Goal: Task Accomplishment & Management: Use online tool/utility

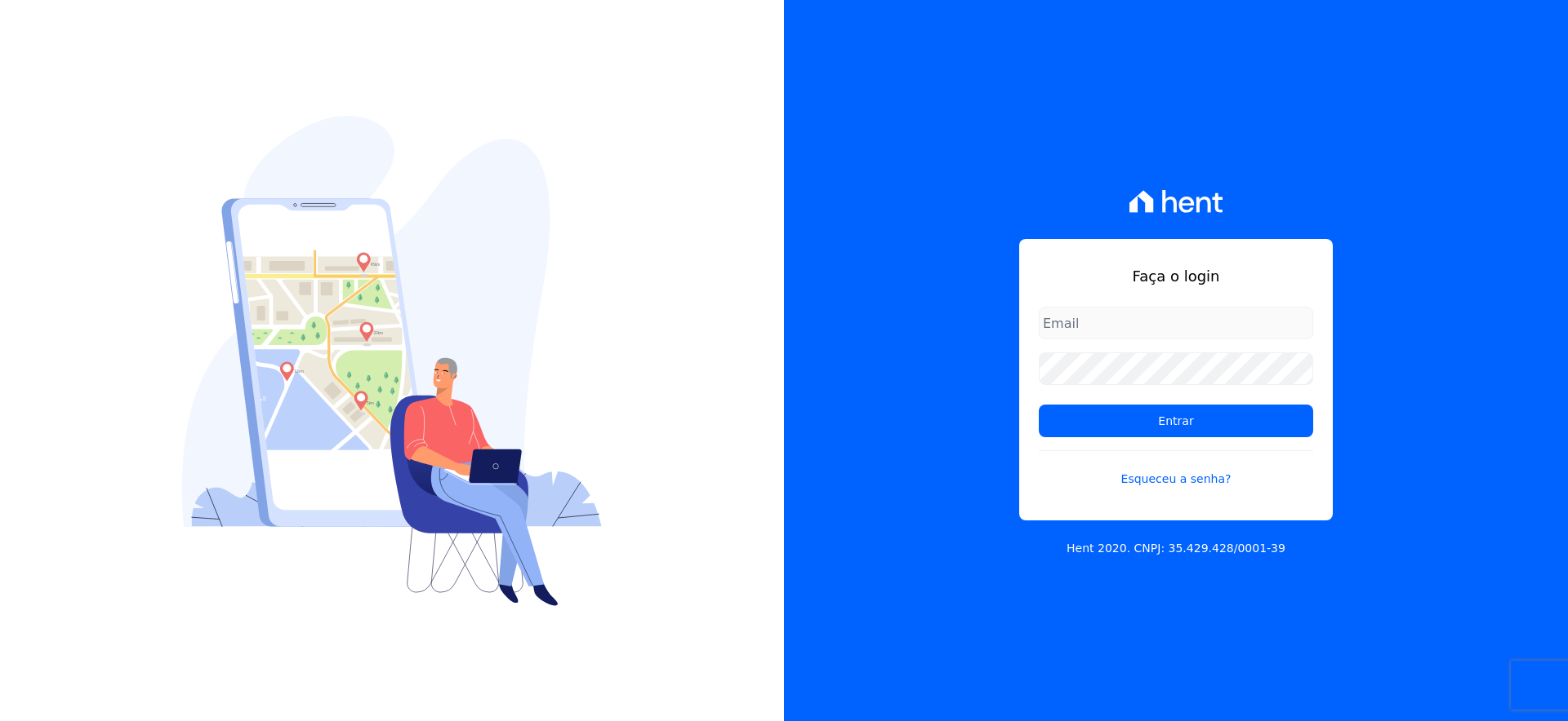
click at [1210, 327] on input "email" at bounding box center [1176, 323] width 275 height 33
click at [1270, 319] on input "email" at bounding box center [1176, 323] width 275 height 33
type input "paulo.henrique@swarealty.com"
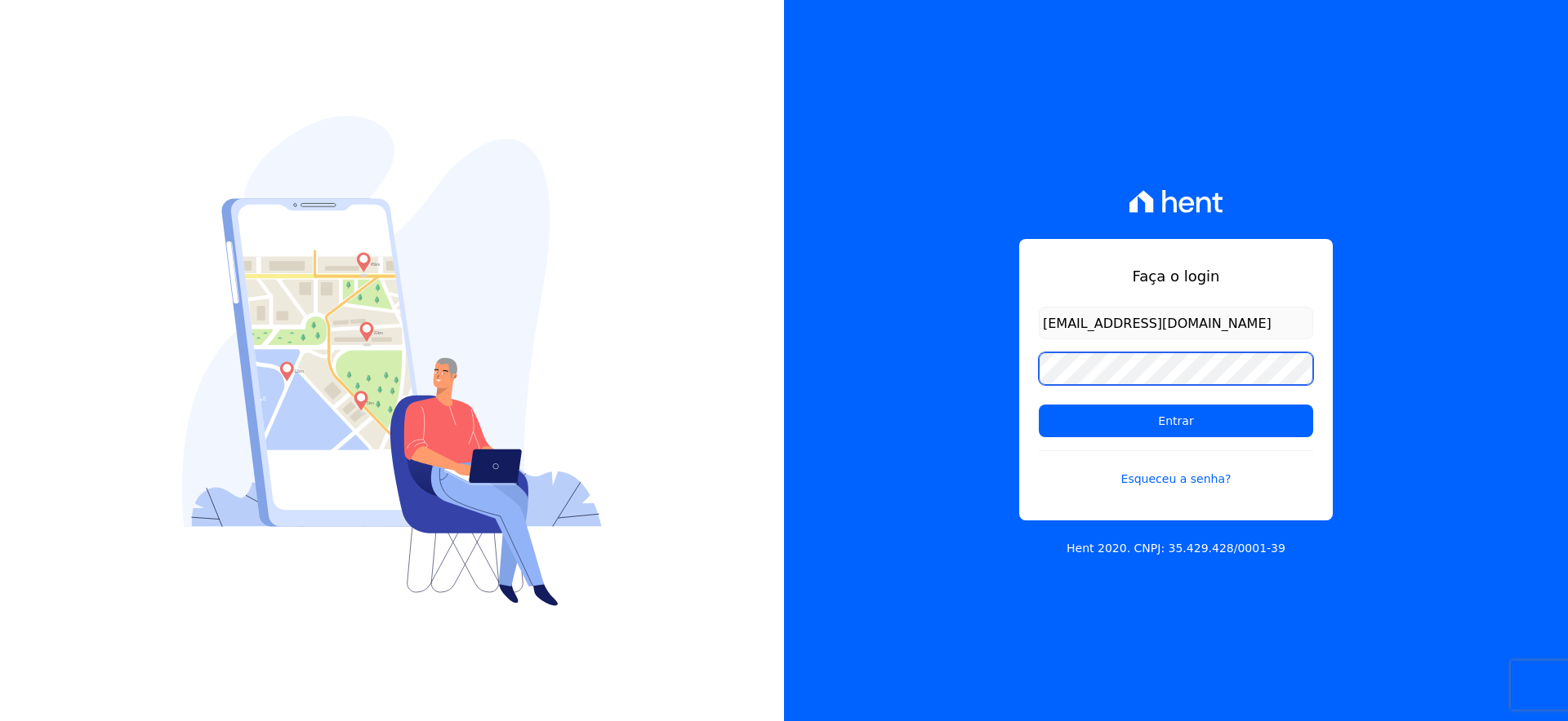
click at [1039, 405] on input "Entrar" at bounding box center [1176, 421] width 275 height 33
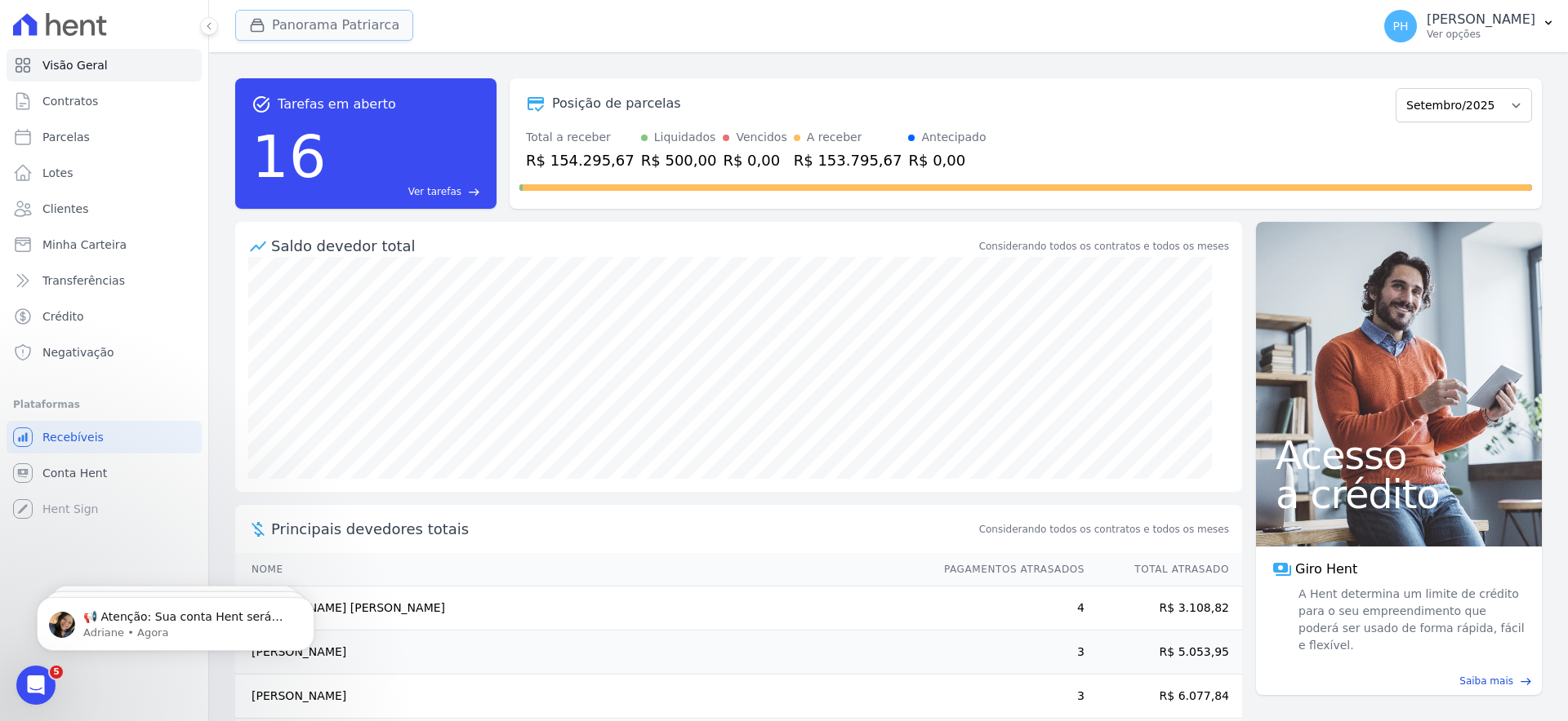
click at [364, 23] on button "Panorama Patriarca" at bounding box center [324, 25] width 178 height 31
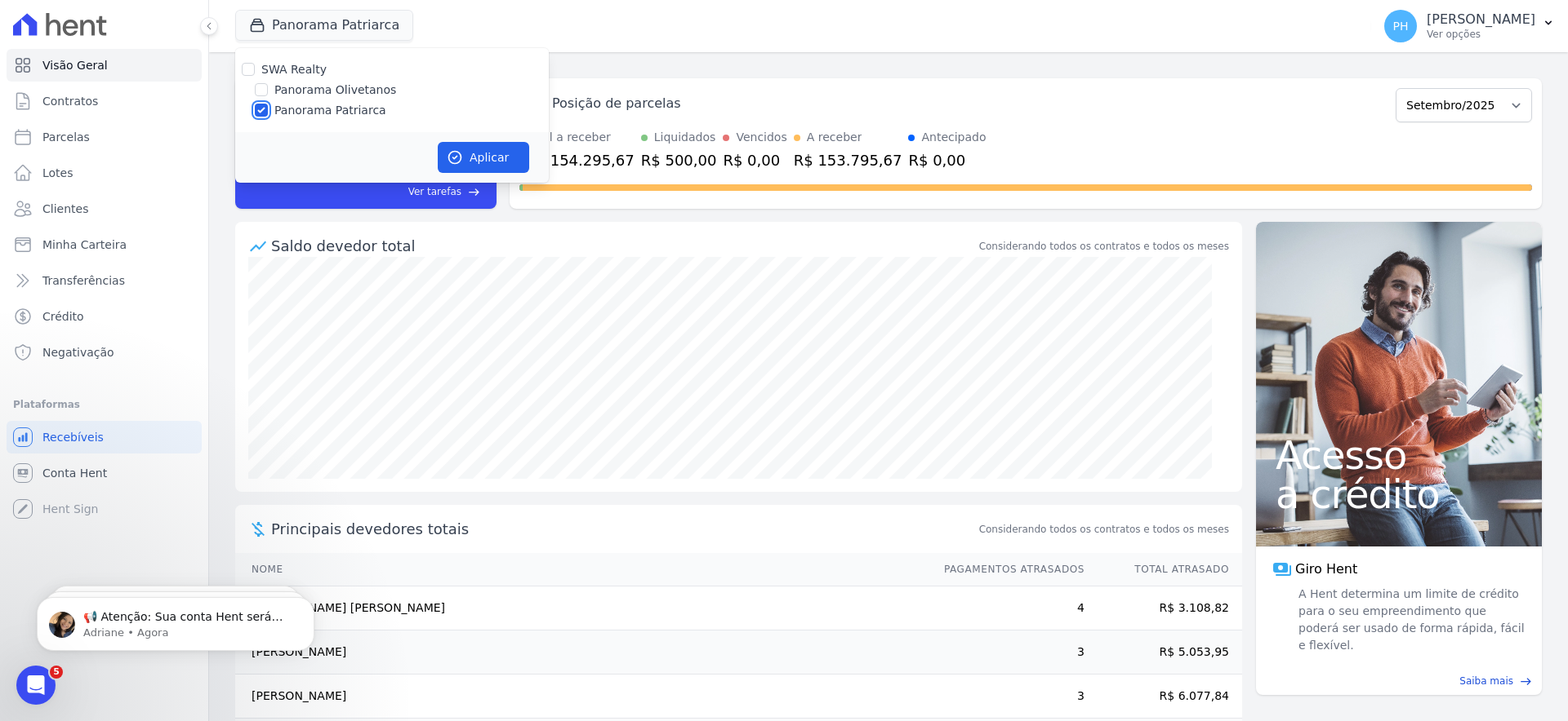
click at [264, 103] on input "Panorama Patriarca" at bounding box center [261, 110] width 13 height 13
checkbox input "false"
click at [264, 96] on div at bounding box center [261, 90] width 13 height 17
click at [258, 87] on input "Panorama Olivetanos" at bounding box center [261, 90] width 13 height 13
checkbox input "true"
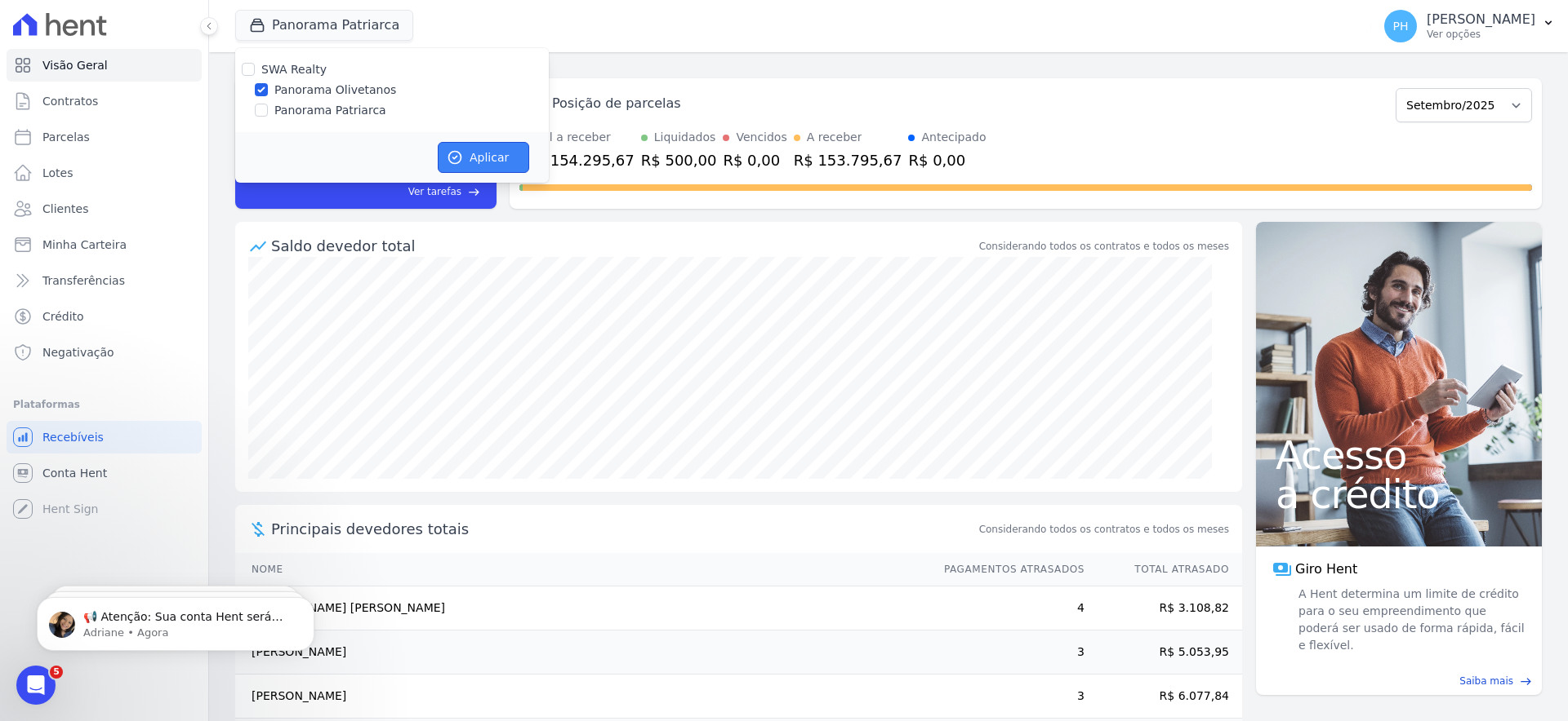
click at [486, 162] on button "Aplicar" at bounding box center [483, 157] width 92 height 31
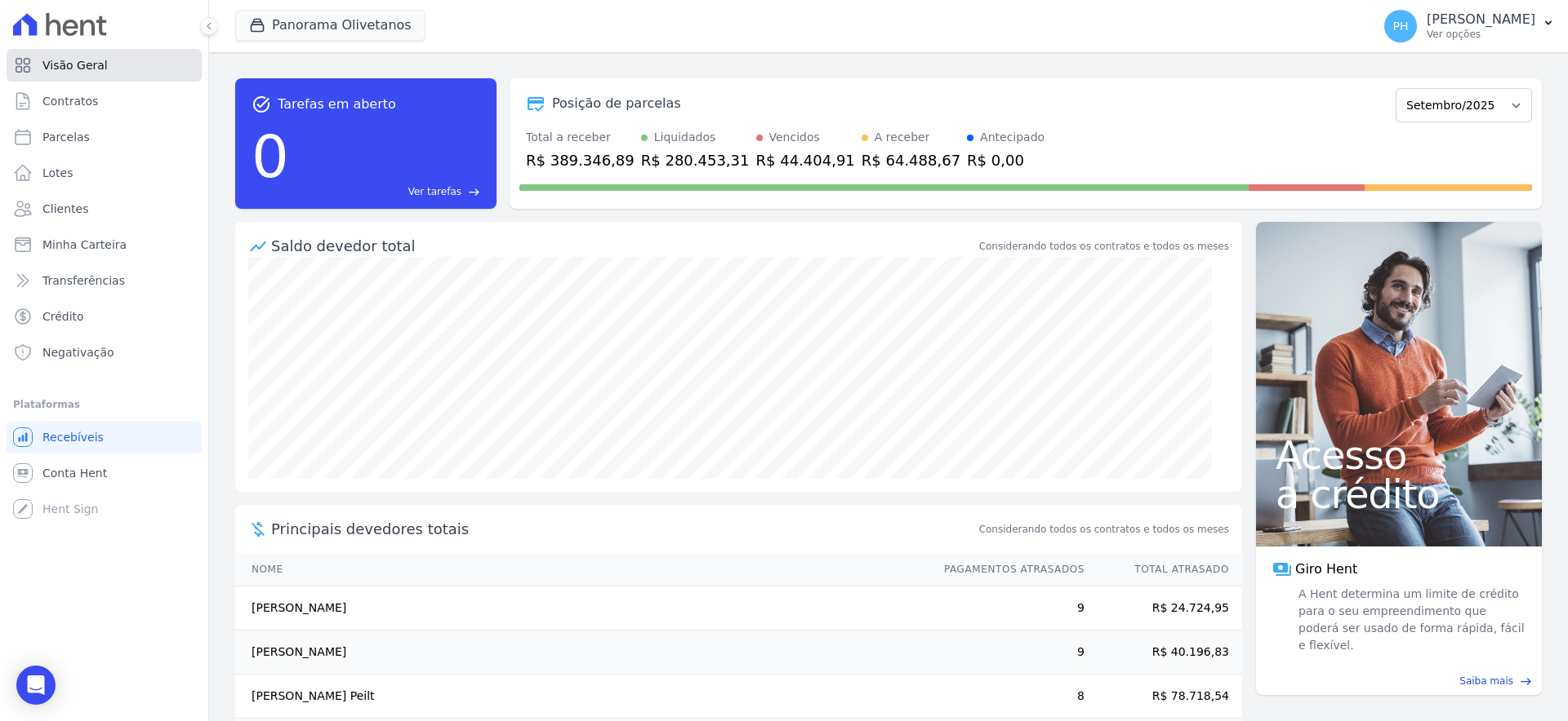
click at [112, 65] on link "Visão Geral" at bounding box center [104, 65] width 195 height 33
click at [91, 95] on span "Contratos" at bounding box center [70, 101] width 55 height 17
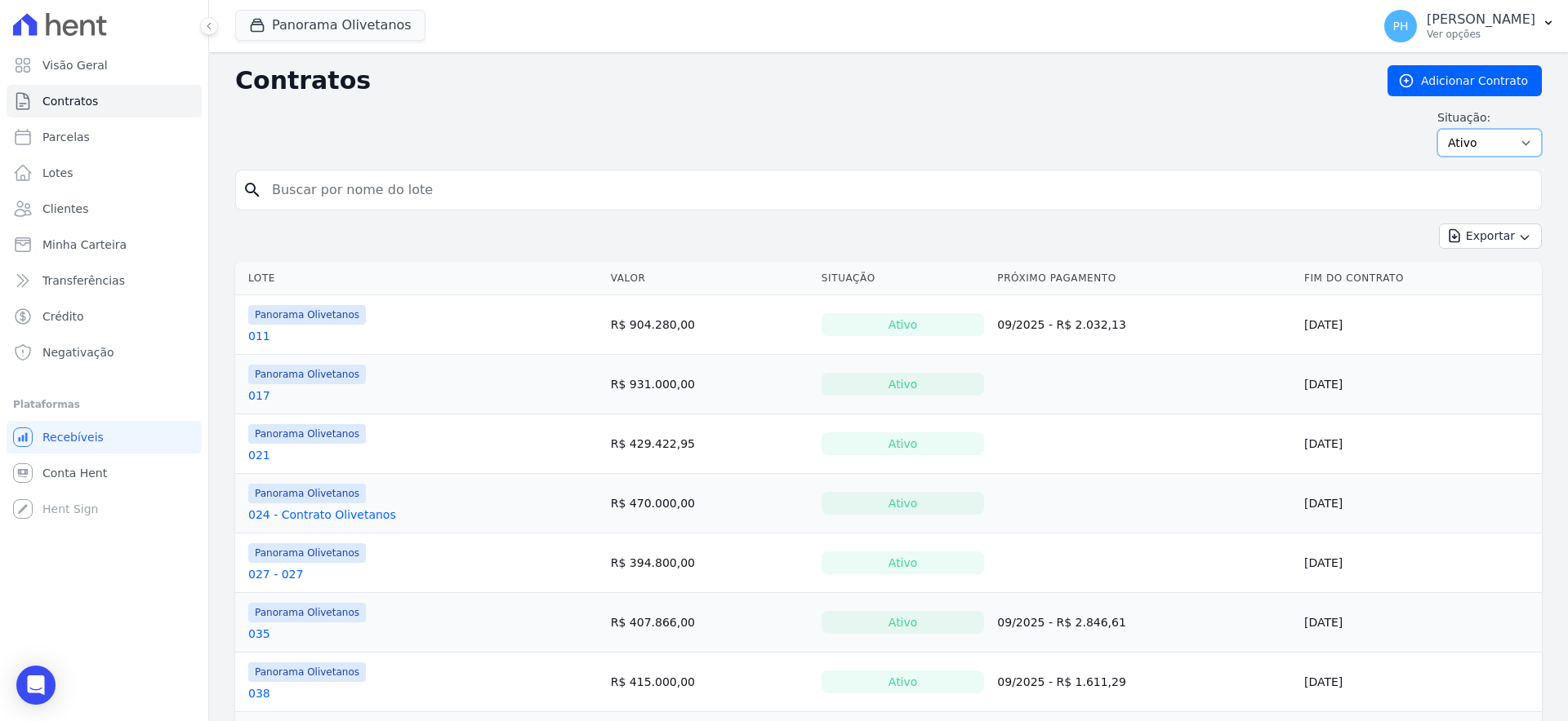
click at [1513, 146] on select "Ativo Todos Pausado Distratado Rascunho Expirado Encerrado" at bounding box center [1489, 143] width 104 height 28
click at [1184, 119] on div "Situação: Ativo Todos Pausado Distratado Rascunho Expirado Encerrado" at bounding box center [888, 133] width 1307 height 48
click at [78, 142] on span "Parcelas" at bounding box center [66, 138] width 48 height 17
select select
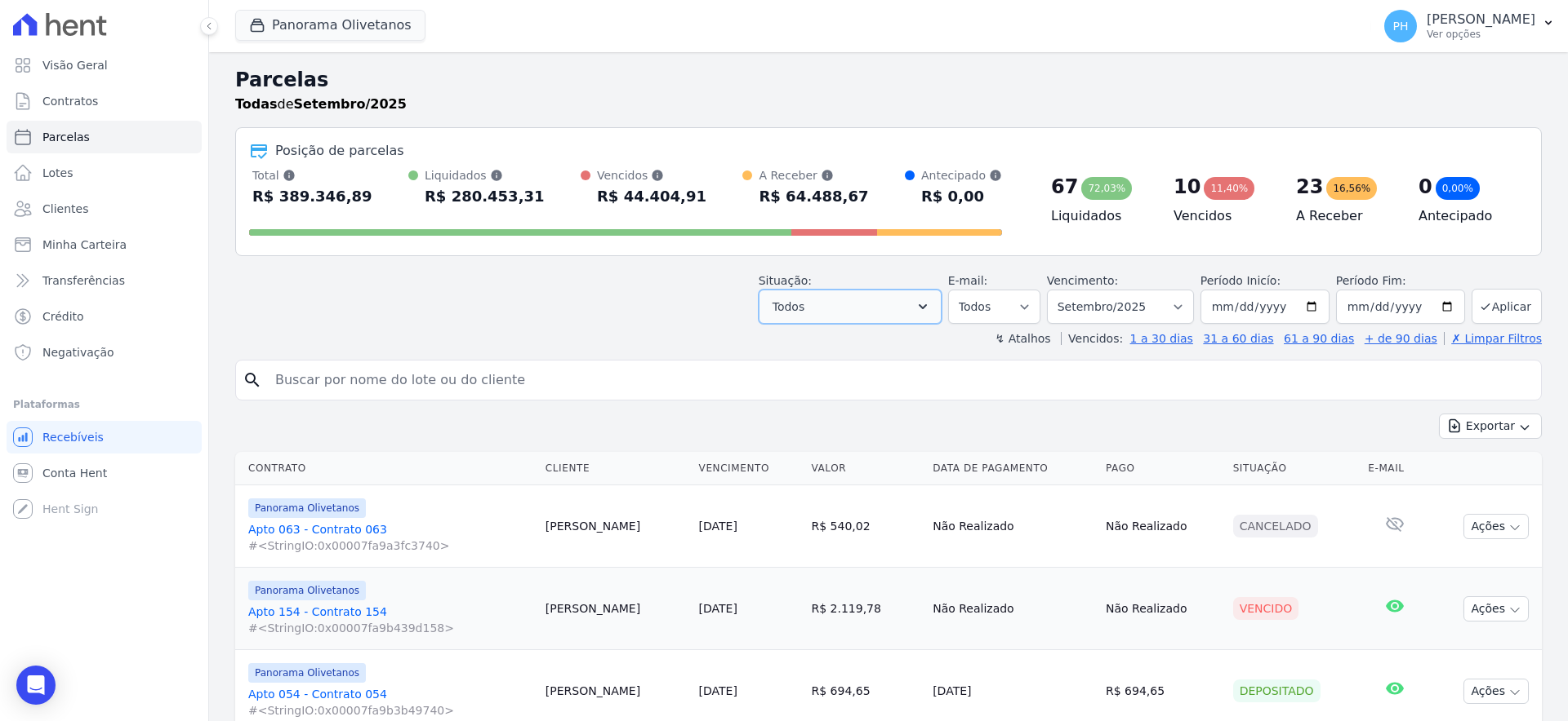
click at [918, 309] on button "Todos" at bounding box center [849, 306] width 183 height 34
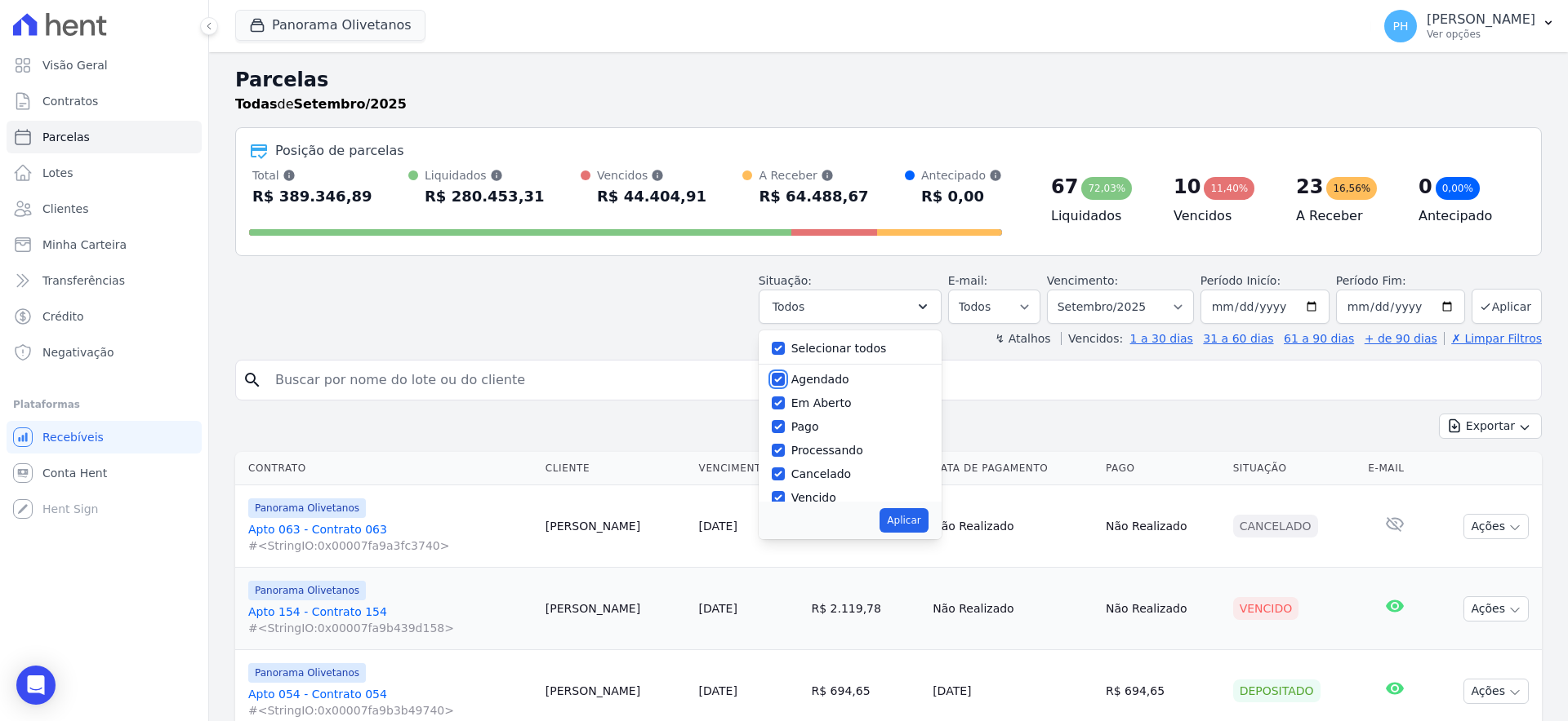
click at [785, 381] on input "Agendado" at bounding box center [778, 380] width 13 height 13
checkbox input "false"
click at [785, 401] on input "Em Aberto" at bounding box center [778, 403] width 13 height 13
checkbox input "false"
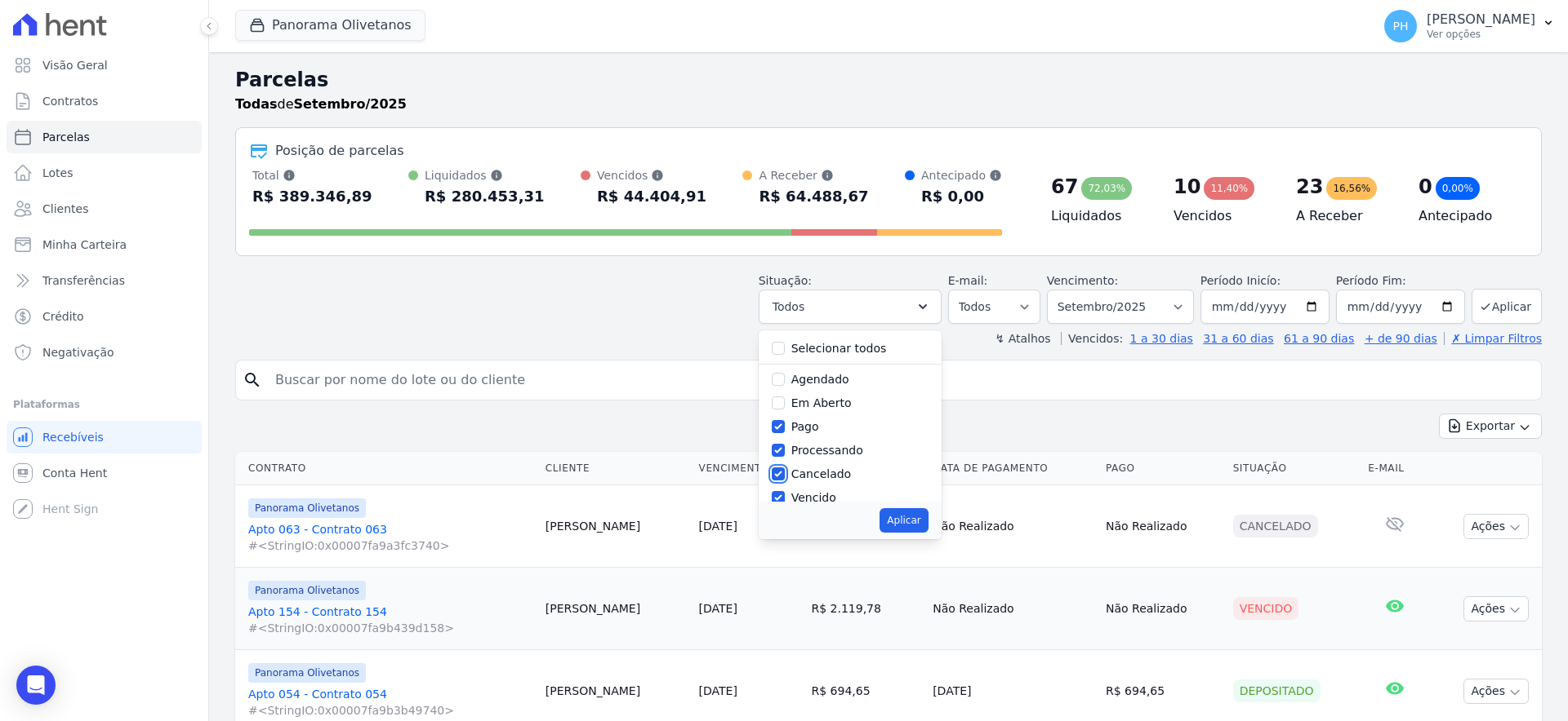
click at [779, 474] on input "Cancelado" at bounding box center [778, 474] width 13 height 13
checkbox input "false"
click at [784, 382] on input "Vencido" at bounding box center [778, 389] width 13 height 13
checkbox input "false"
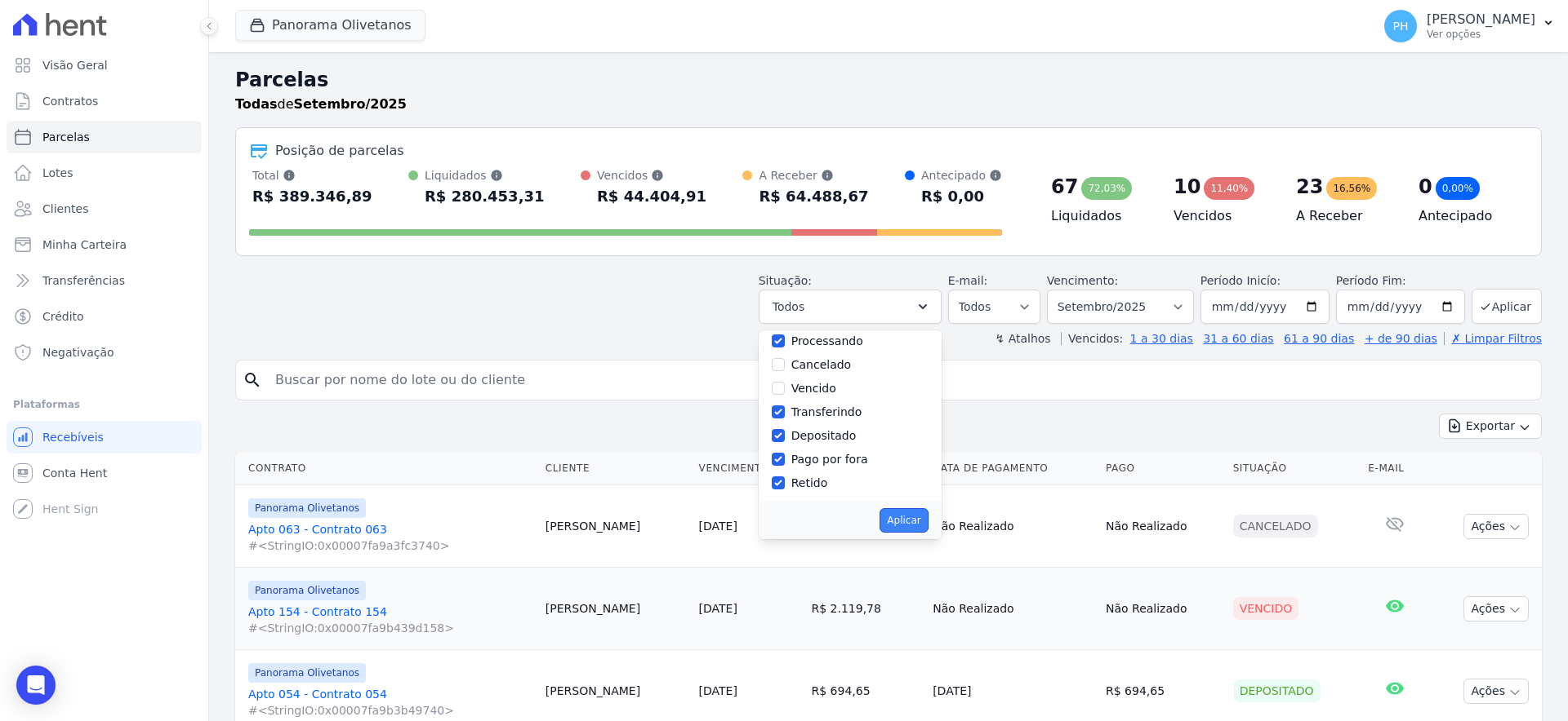
click at [903, 522] on button "Aplicar" at bounding box center [903, 520] width 48 height 24
select select "paid"
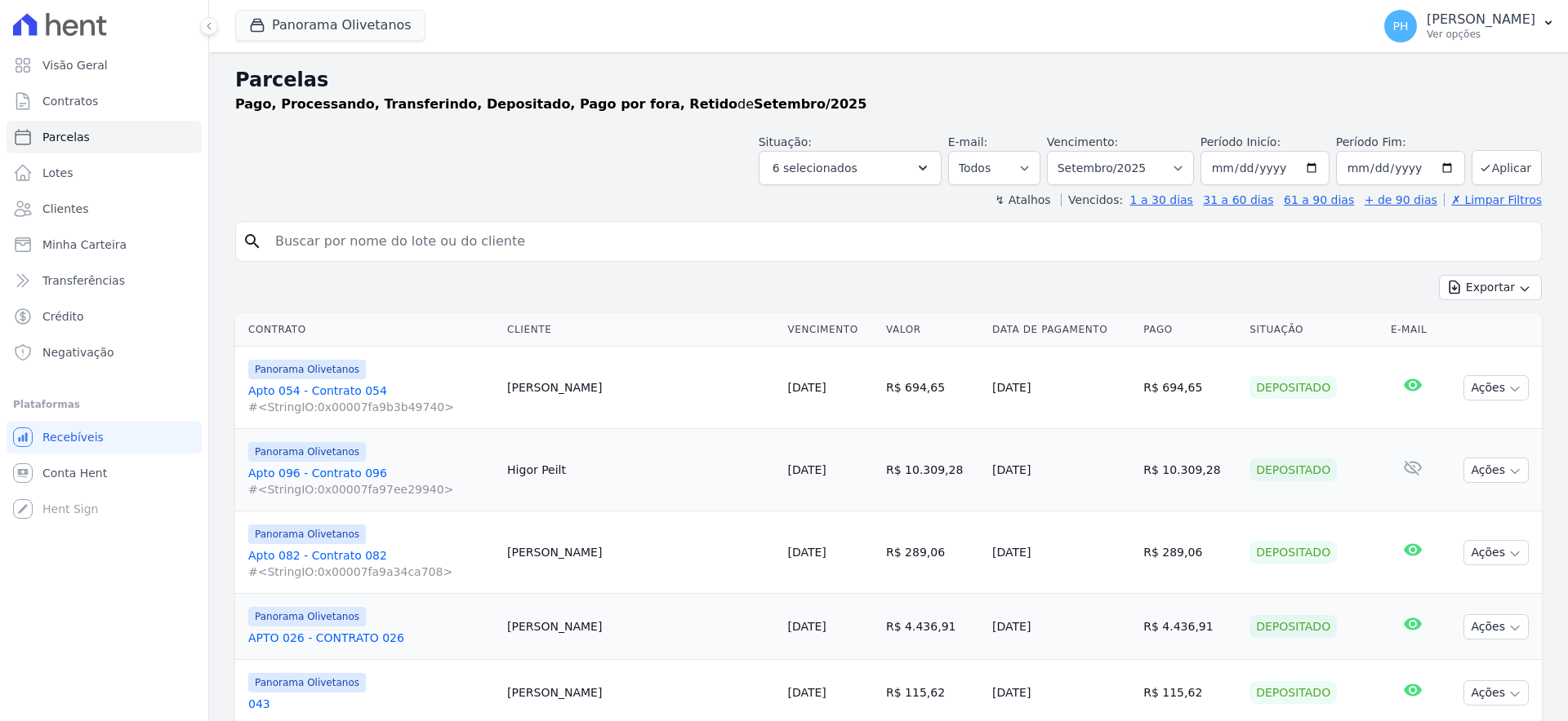
select select
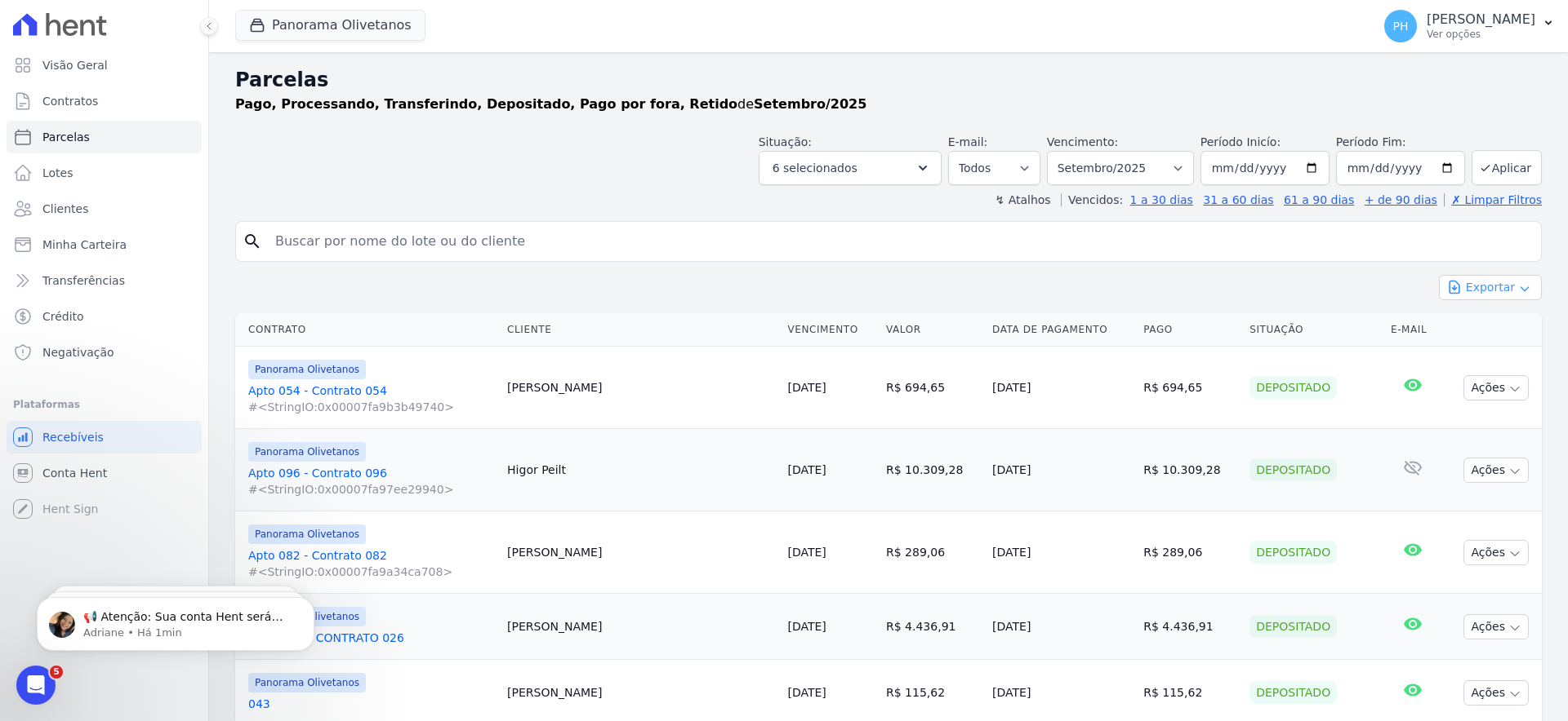
click at [1518, 290] on icon "button" at bounding box center [1525, 289] width 13 height 13
click at [1465, 355] on span "Exportar CSV" at bounding box center [1489, 355] width 87 height 17
click at [101, 129] on link "Parcelas" at bounding box center [104, 137] width 195 height 33
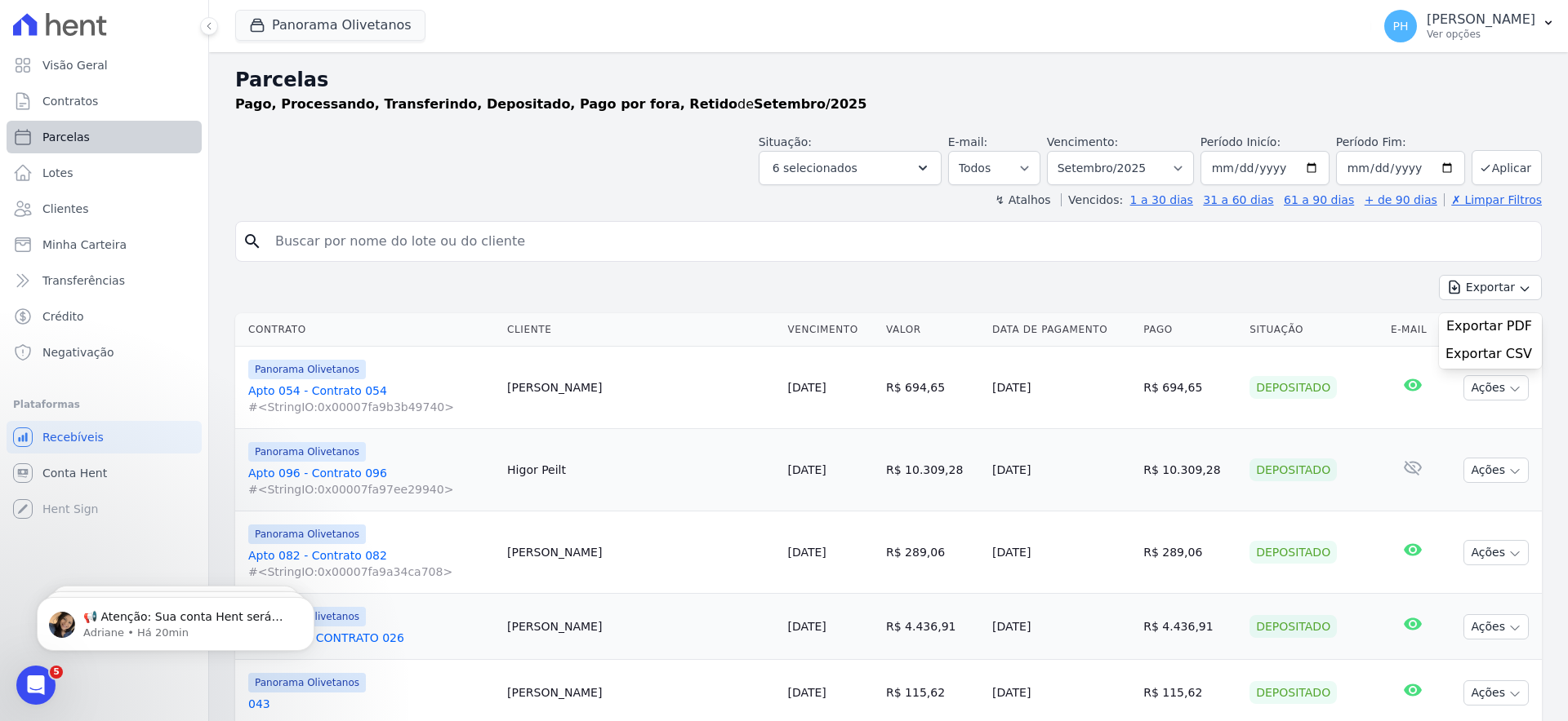
select select
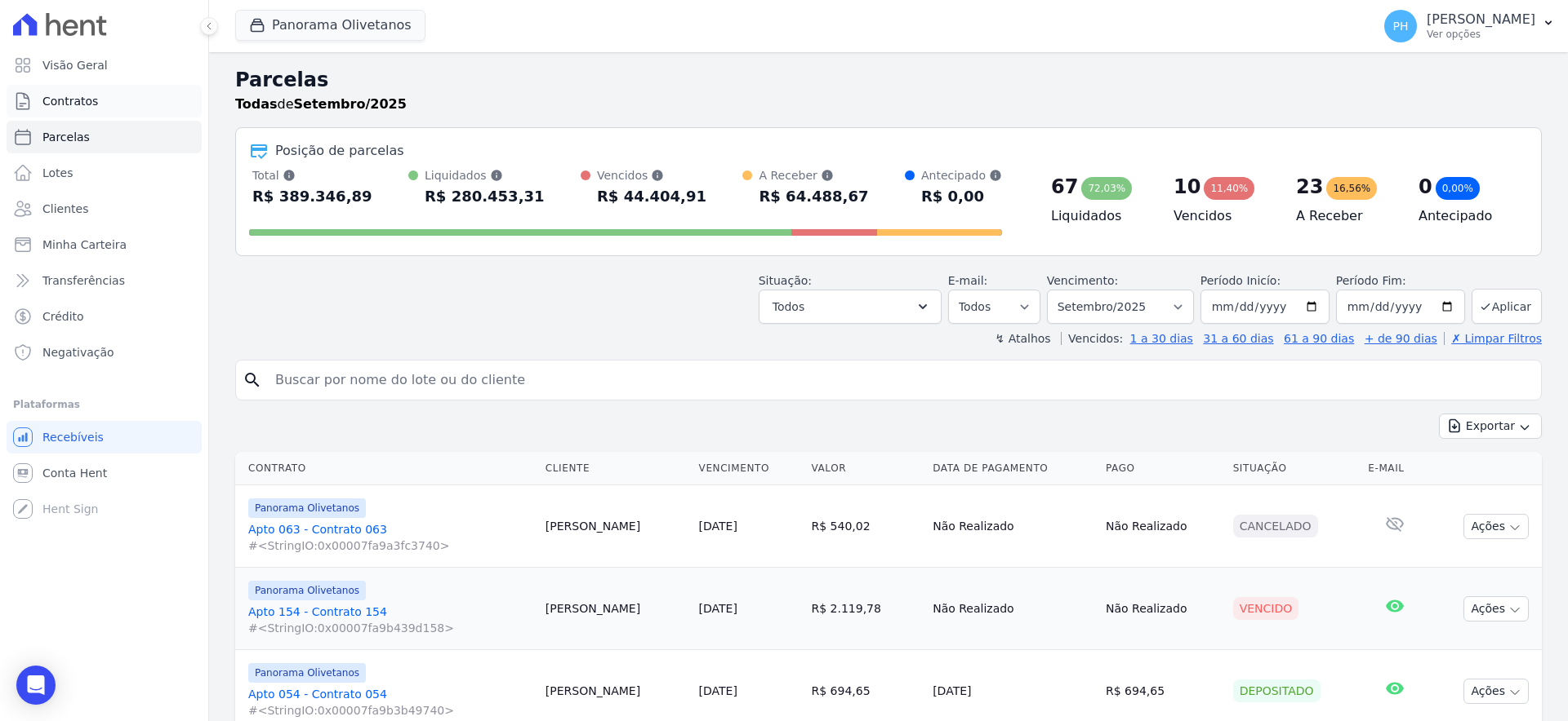
click at [138, 92] on link "Contratos" at bounding box center [104, 101] width 195 height 33
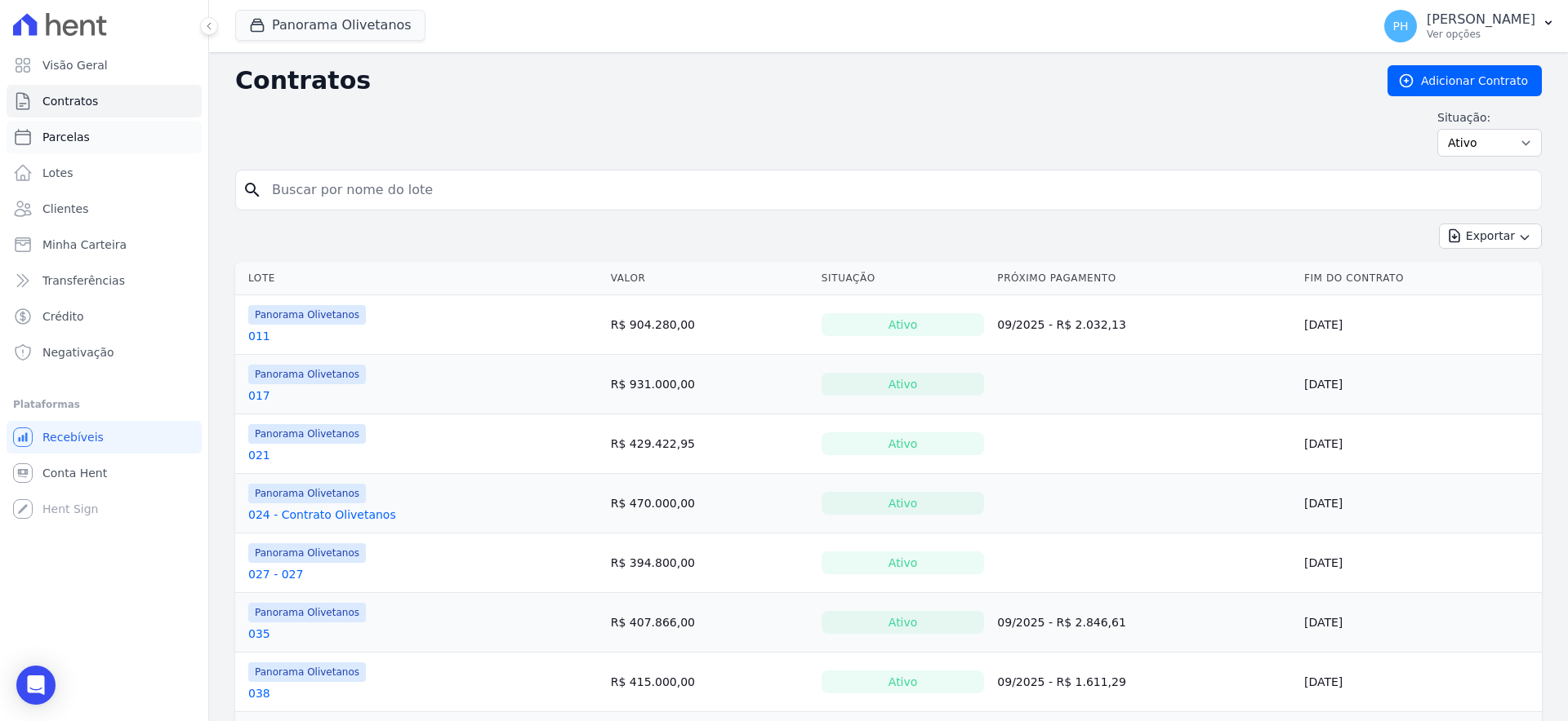
click at [119, 136] on link "Parcelas" at bounding box center [104, 137] width 195 height 33
select select
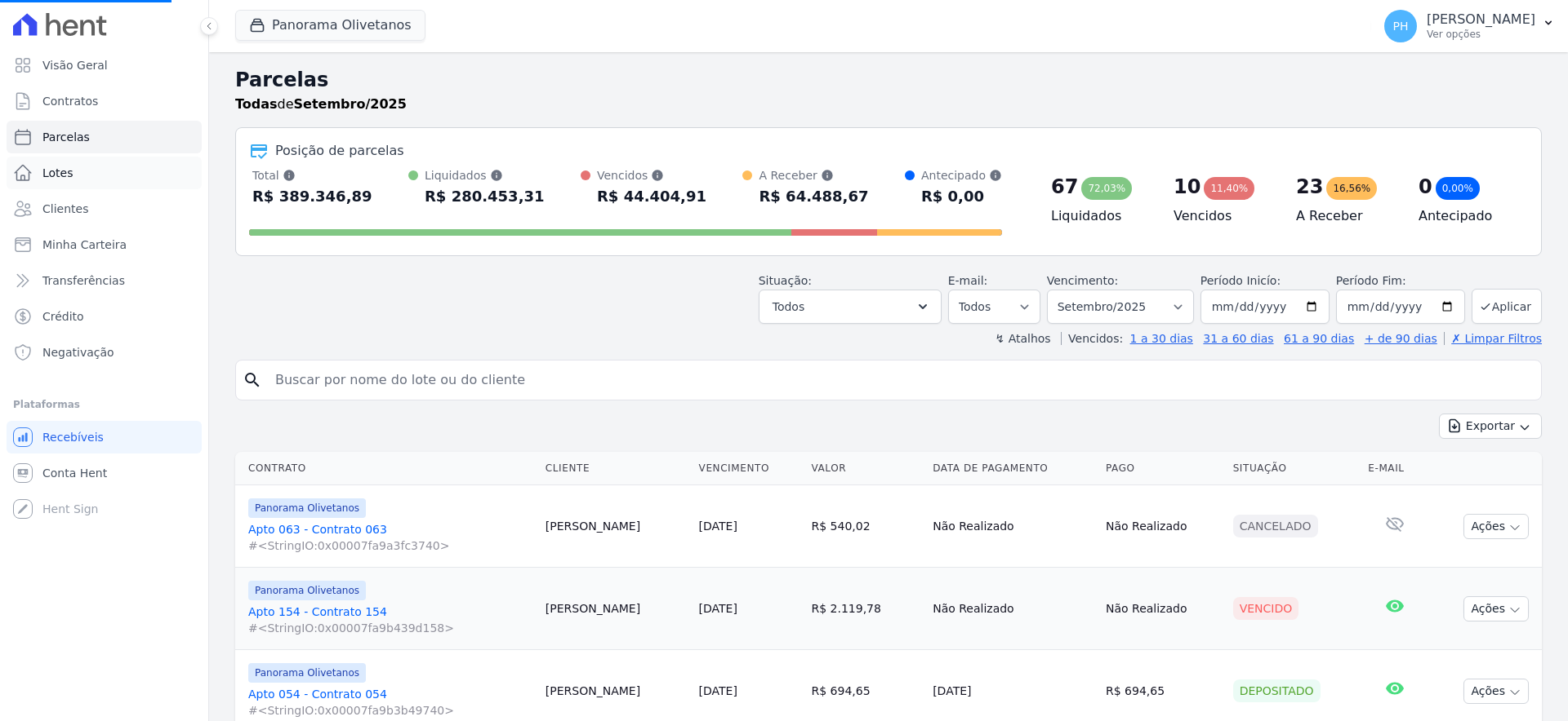
select select
click at [105, 174] on link "Lotes" at bounding box center [104, 173] width 195 height 33
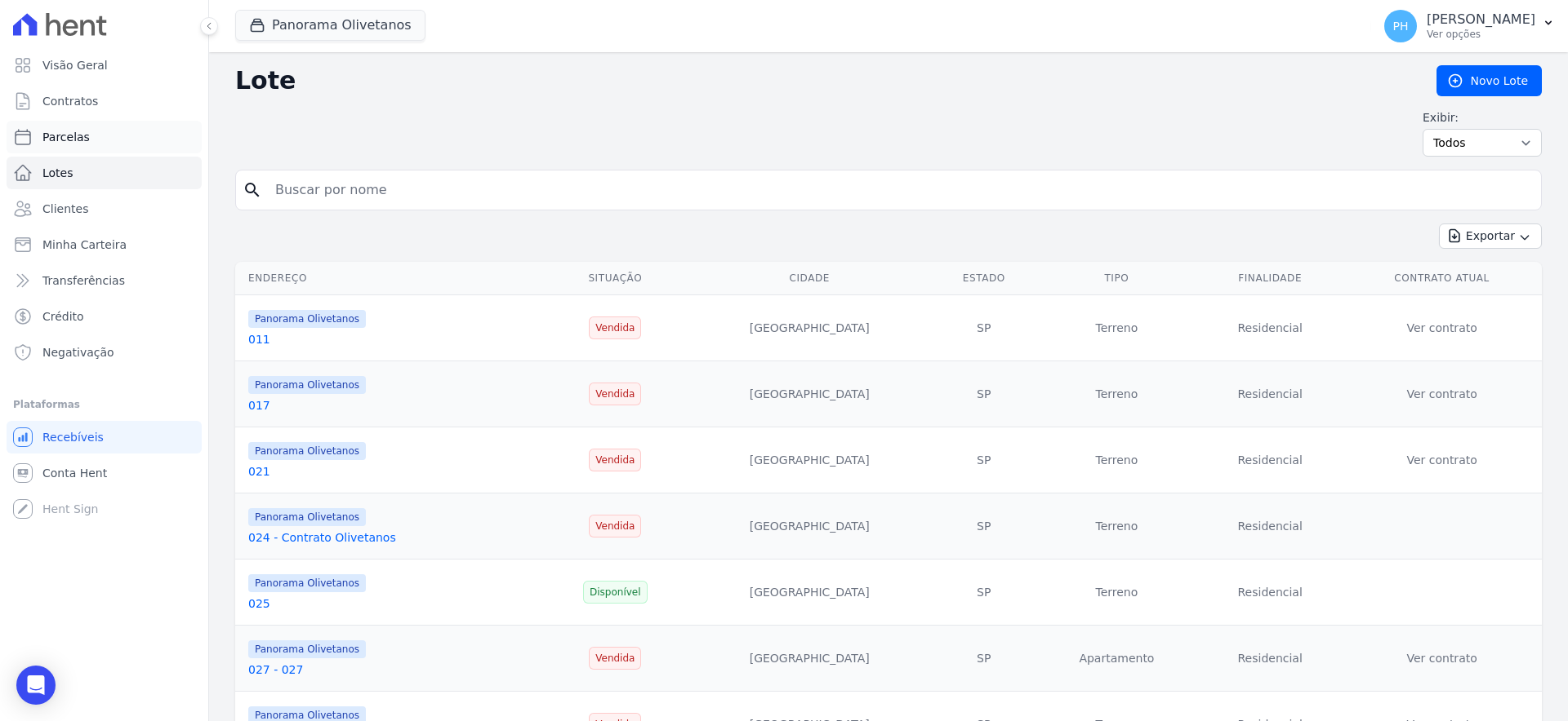
click at [103, 138] on link "Parcelas" at bounding box center [104, 137] width 195 height 33
select select
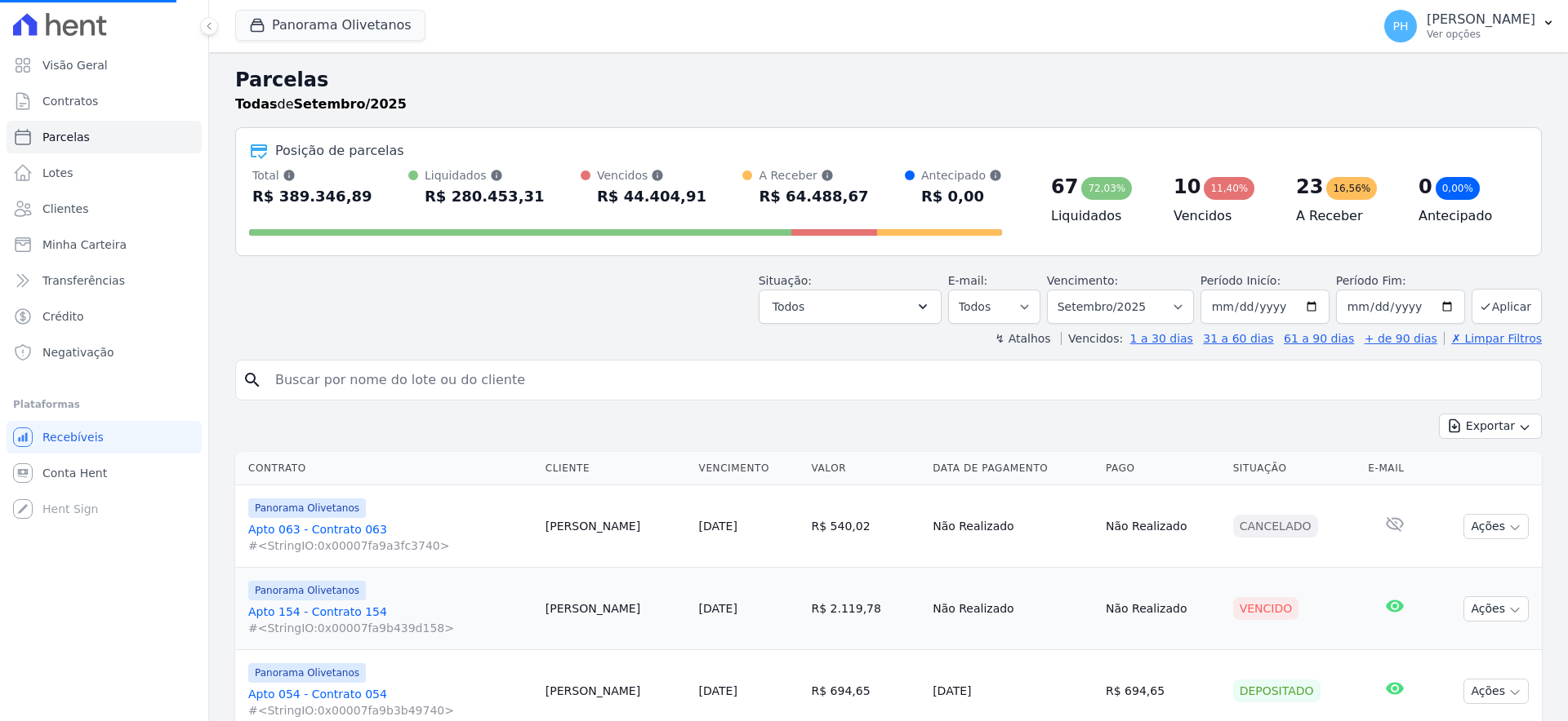
select select
click at [940, 304] on button "Todos" at bounding box center [849, 306] width 183 height 34
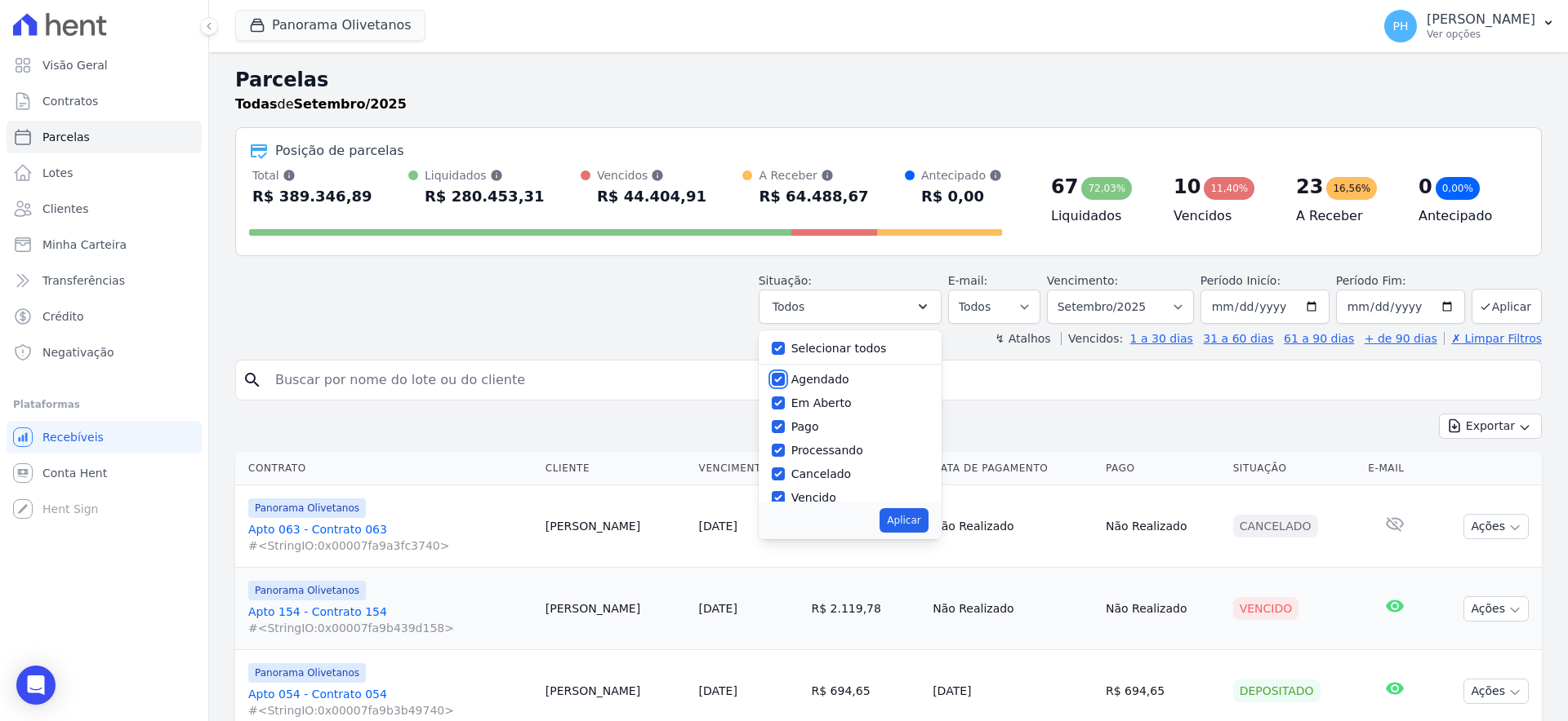
click at [782, 376] on input "Agendado" at bounding box center [778, 380] width 13 height 13
checkbox input "false"
click at [785, 404] on input "Em Aberto" at bounding box center [778, 403] width 13 height 13
checkbox input "false"
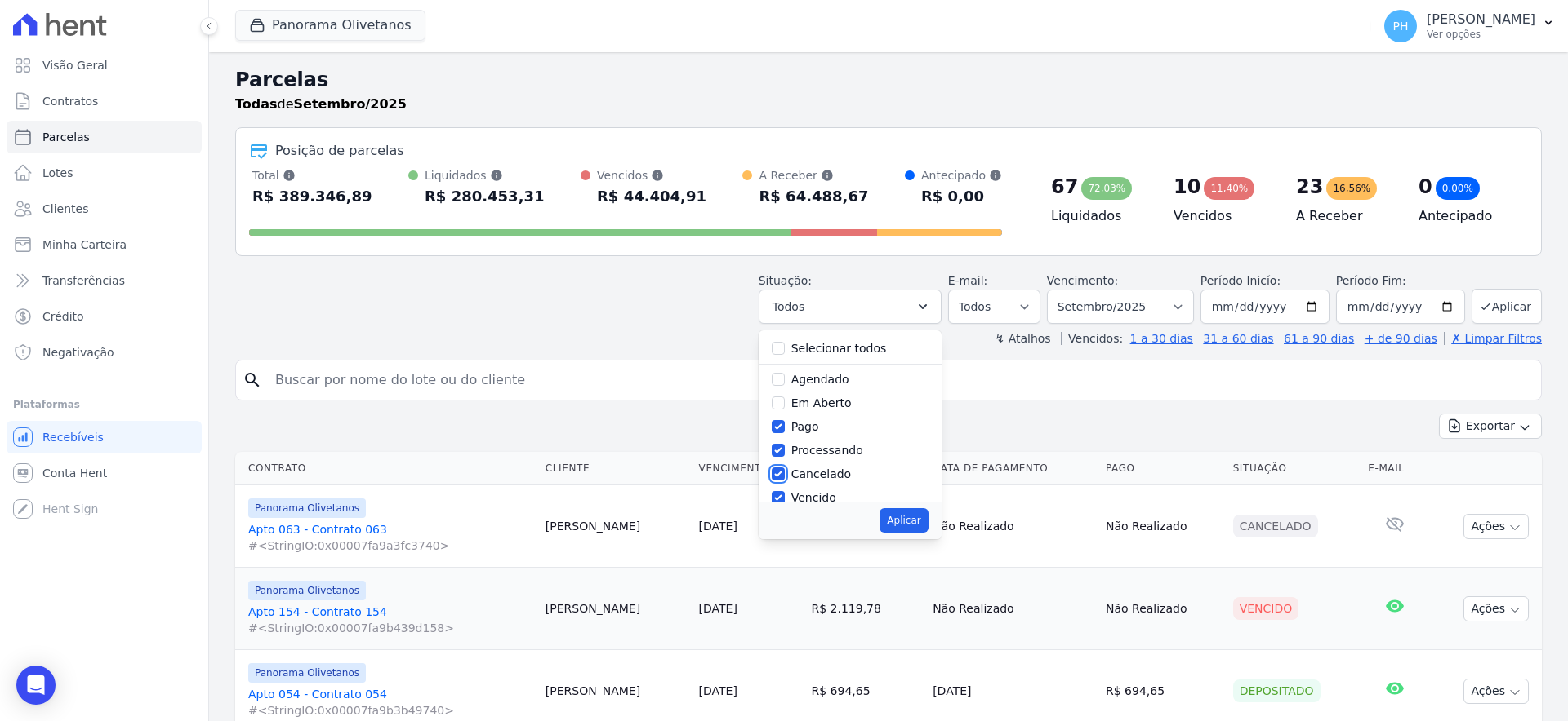
click at [785, 471] on input "Cancelado" at bounding box center [778, 474] width 13 height 13
checkbox input "false"
click at [785, 391] on input "Vencido" at bounding box center [778, 389] width 13 height 13
checkbox input "false"
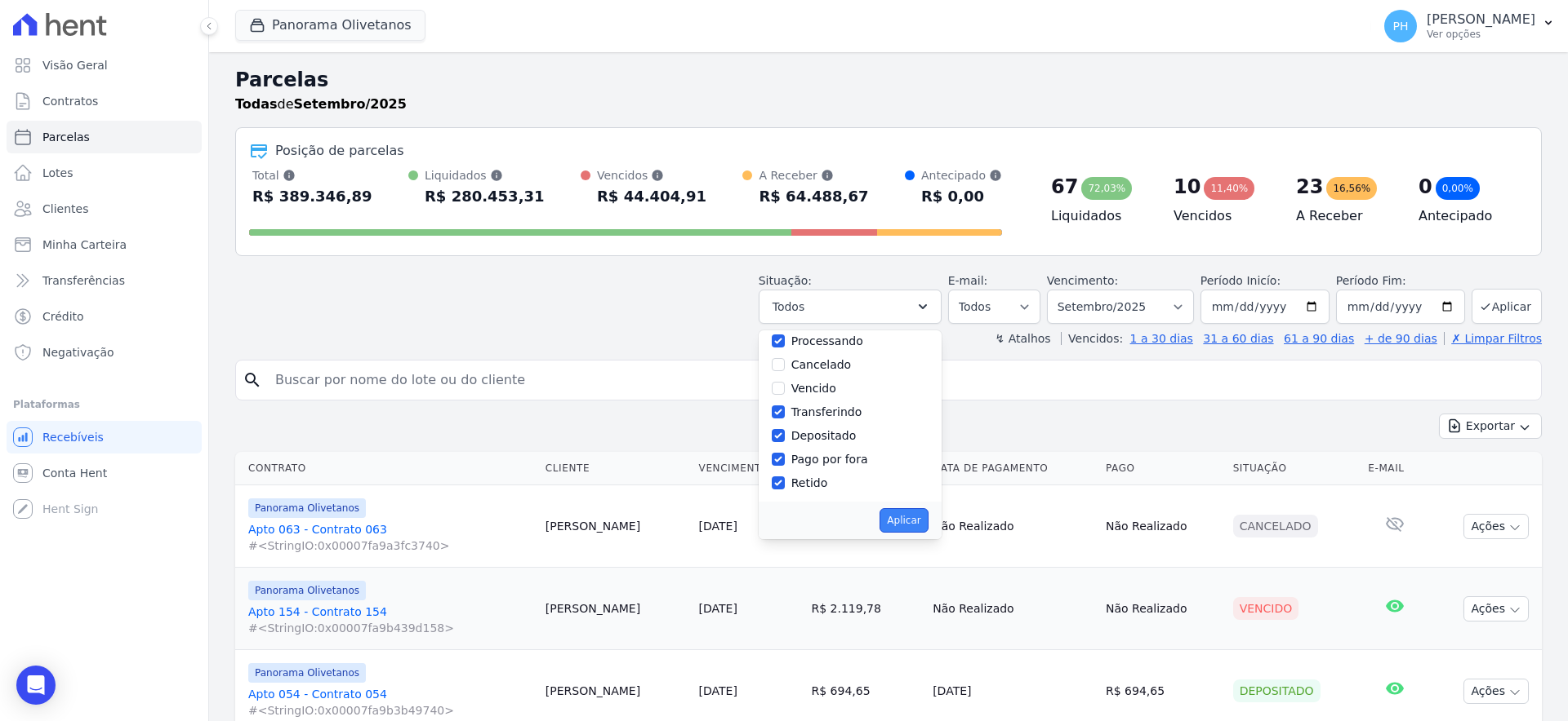
click at [918, 512] on button "Aplicar" at bounding box center [903, 520] width 48 height 24
select select "paid"
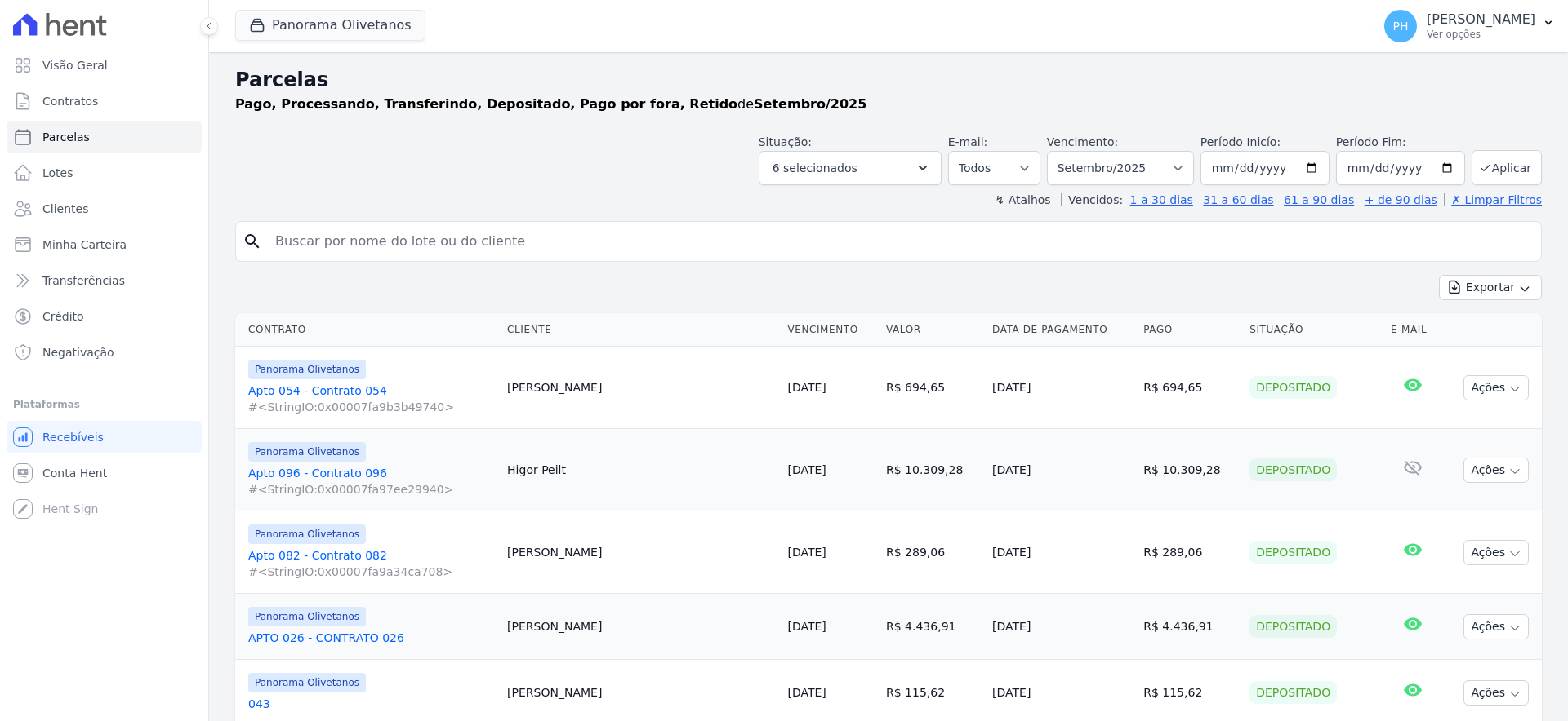
select select
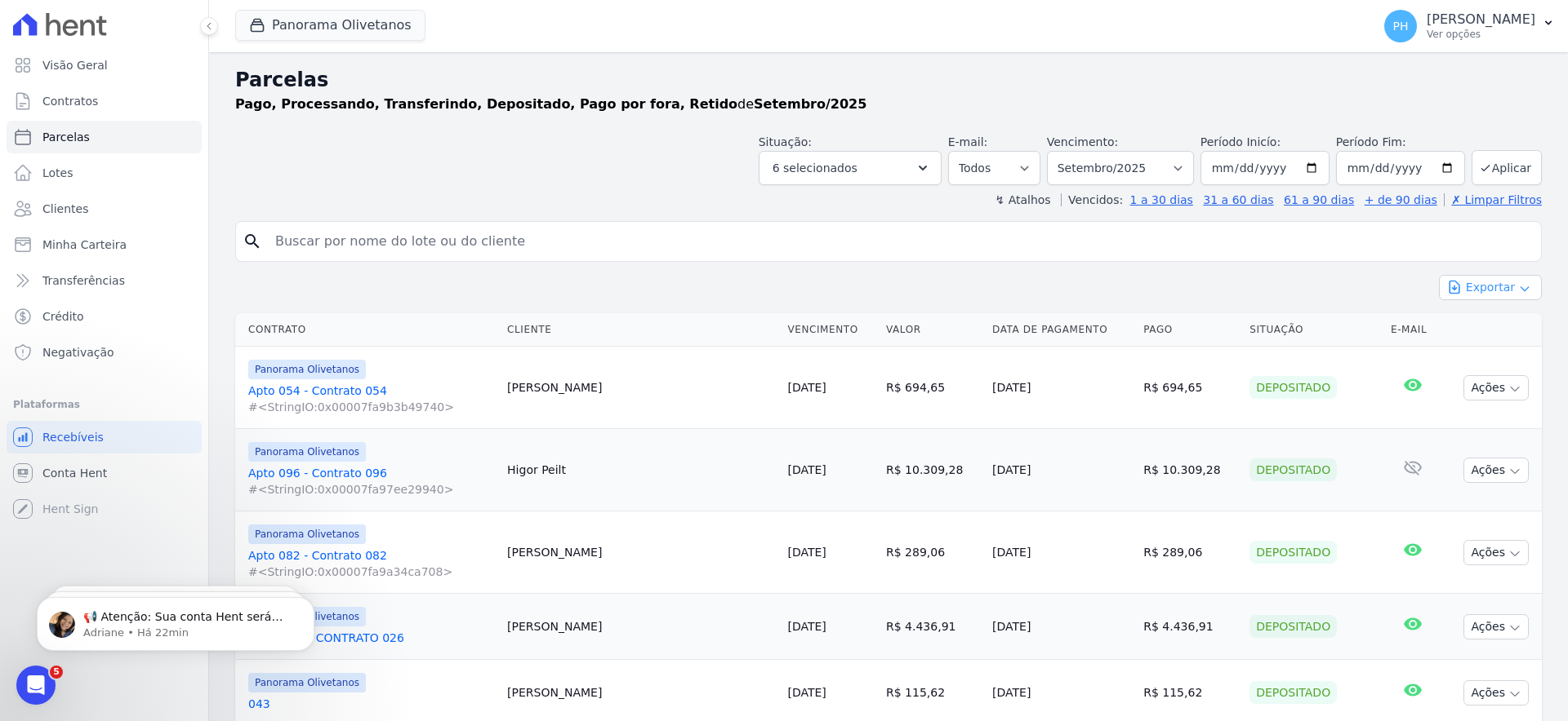
click at [1518, 282] on icon "button" at bounding box center [1525, 289] width 13 height 13
click at [1479, 350] on span "Exportar CSV" at bounding box center [1489, 355] width 87 height 17
